Goal: Find specific page/section: Find specific page/section

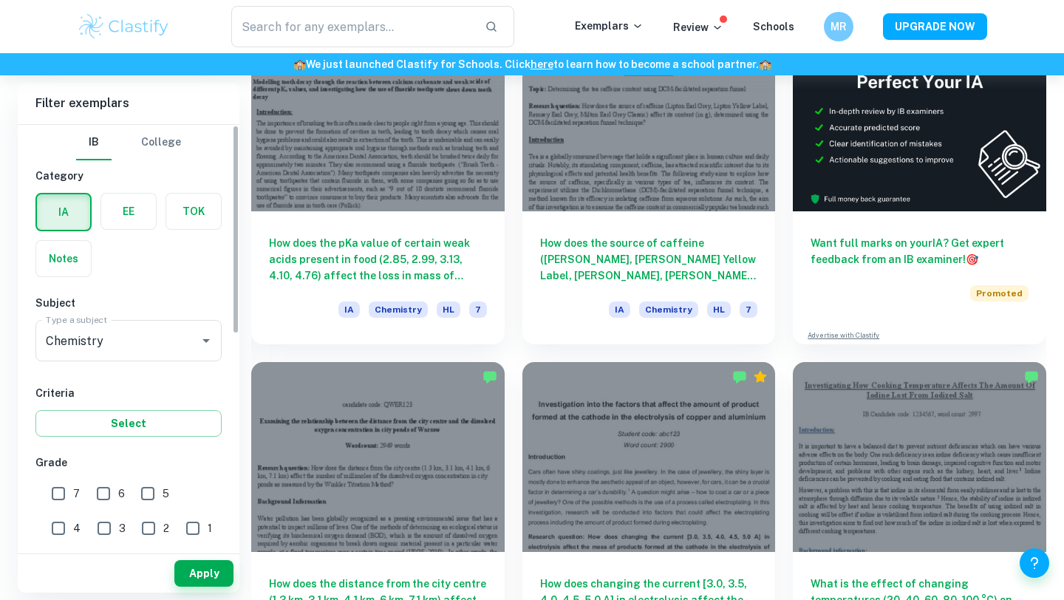
scroll to position [489, 0]
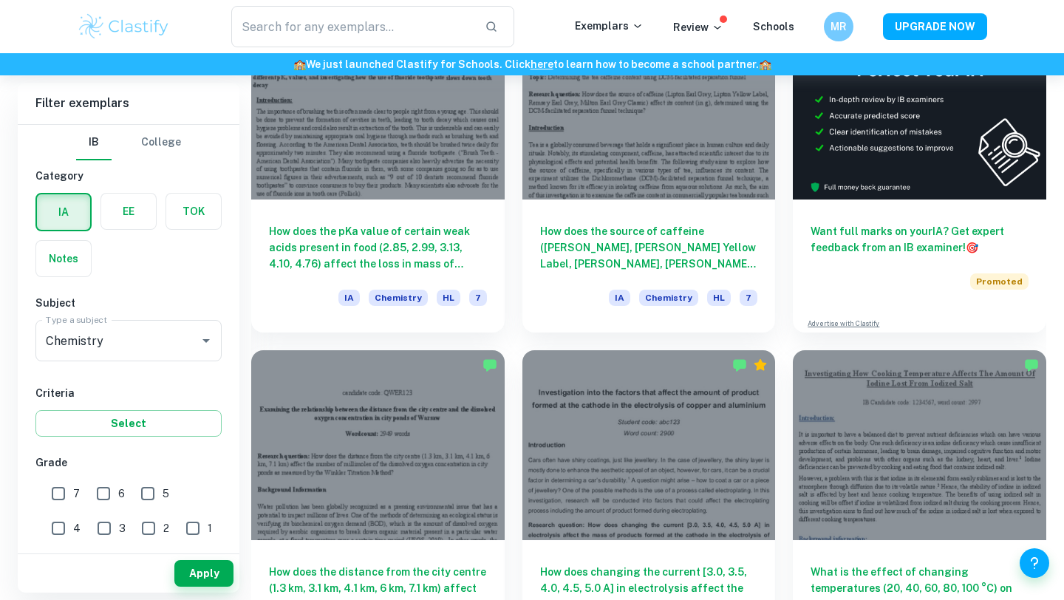
click at [139, 223] on label "button" at bounding box center [128, 211] width 55 height 35
click at [0, 0] on input "radio" at bounding box center [0, 0] width 0 height 0
click at [154, 347] on input "Chemistry" at bounding box center [108, 341] width 132 height 28
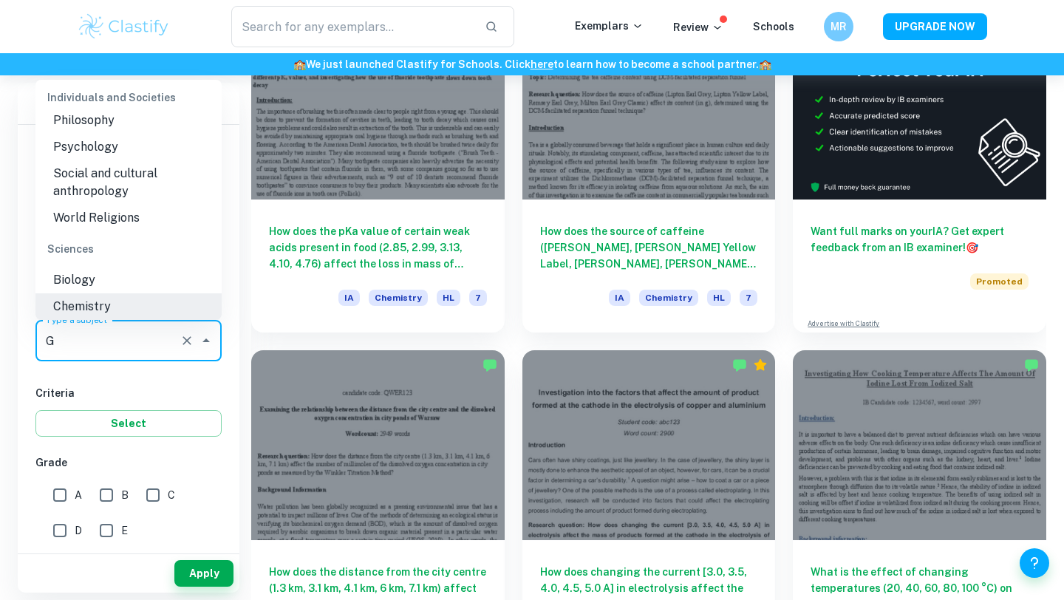
scroll to position [0, 0]
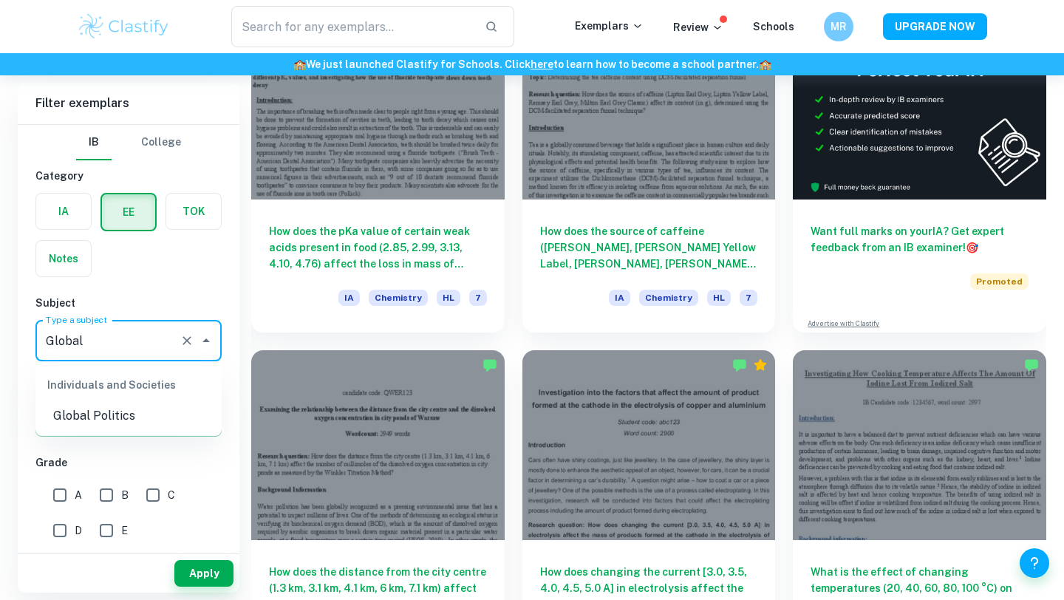
click at [125, 414] on li "Global Politics" at bounding box center [128, 416] width 186 height 27
type input "Global Politics"
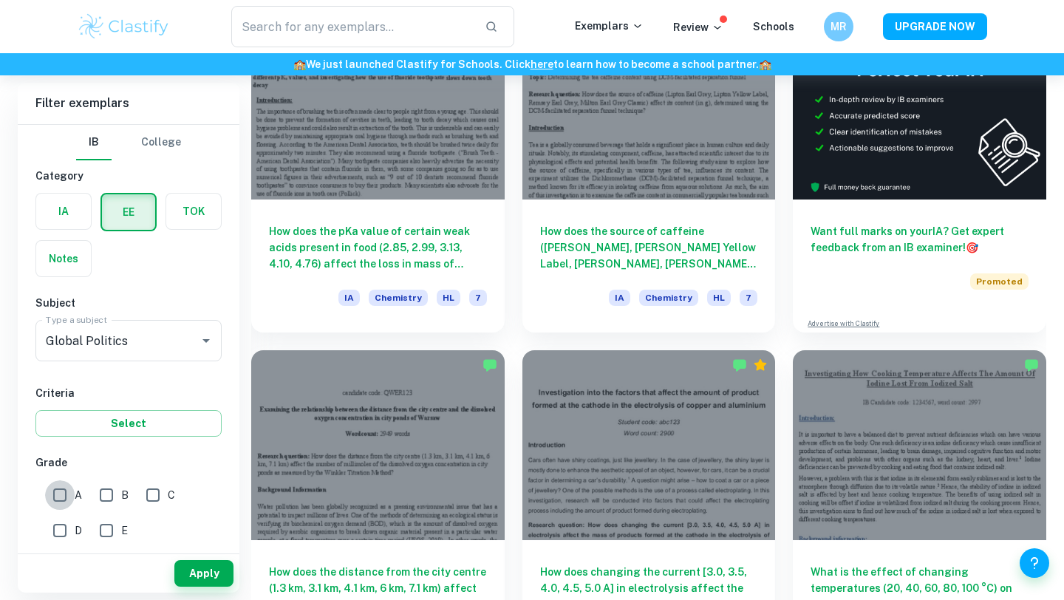
click at [61, 490] on input "A" at bounding box center [60, 495] width 30 height 30
checkbox input "true"
click at [112, 493] on input "B" at bounding box center [107, 495] width 30 height 30
checkbox input "true"
click at [214, 576] on button "Apply" at bounding box center [203, 573] width 59 height 27
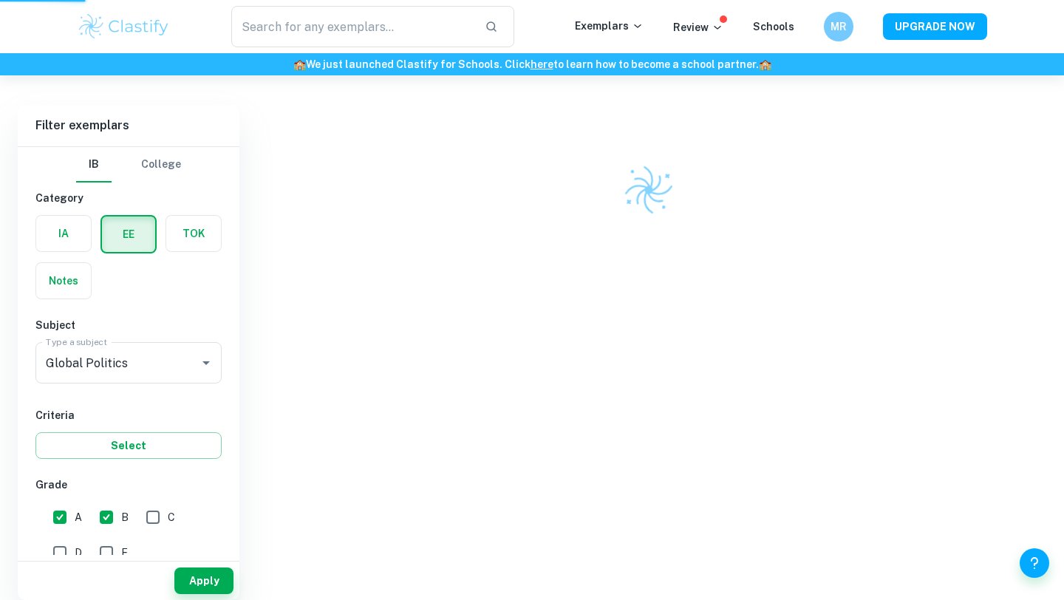
scroll to position [356, 0]
